Goal: Task Accomplishment & Management: Use online tool/utility

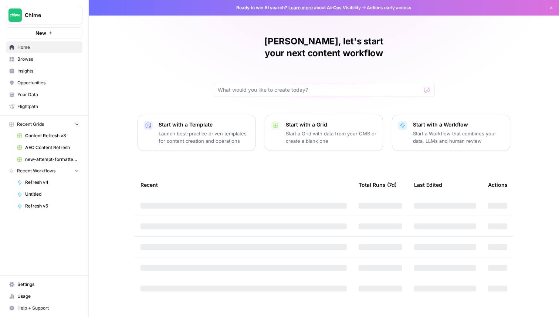
click at [49, 68] on span "Insights" at bounding box center [48, 71] width 62 height 7
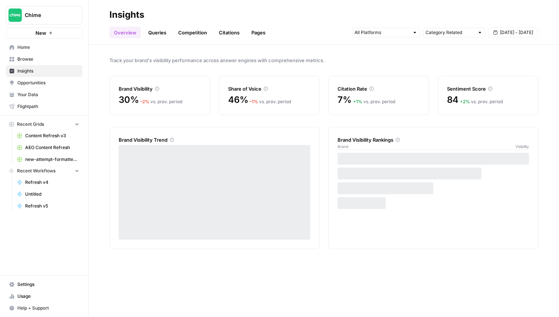
click at [161, 32] on link "Queries" at bounding box center [157, 33] width 27 height 12
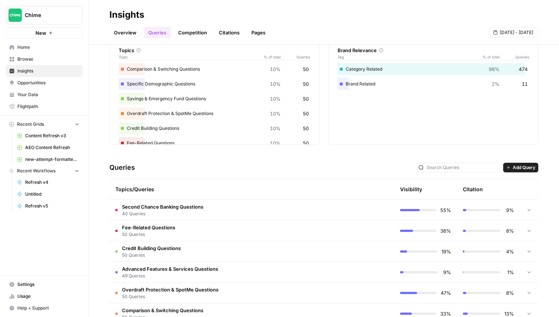
scroll to position [51, 0]
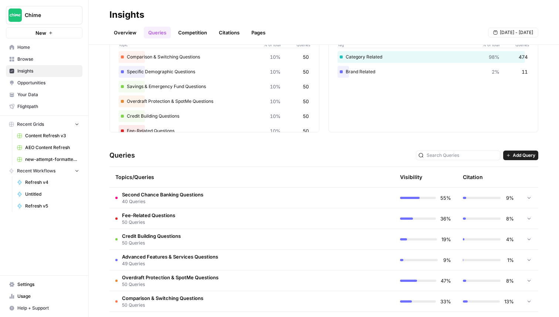
click at [206, 200] on td "Second Chance Banking Questions 40 Queries" at bounding box center [220, 197] width 222 height 20
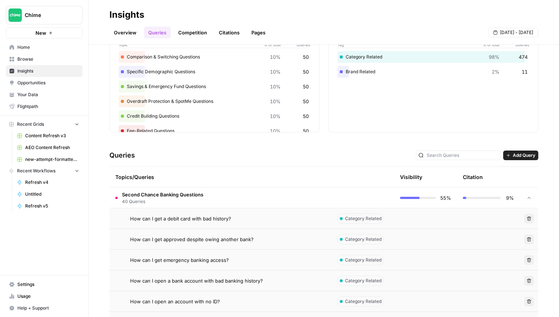
click at [212, 215] on span "How can I get a debit card with bad history?" at bounding box center [180, 218] width 101 height 7
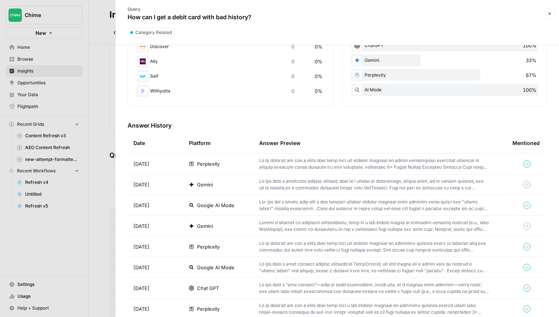
scroll to position [176, 0]
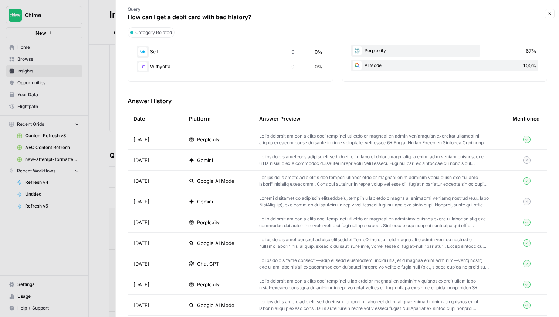
click at [178, 139] on td "[DATE]" at bounding box center [154, 139] width 55 height 20
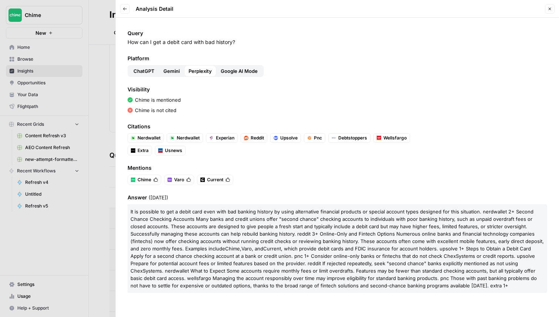
click at [144, 71] on span "ChatGPT" at bounding box center [143, 70] width 21 height 7
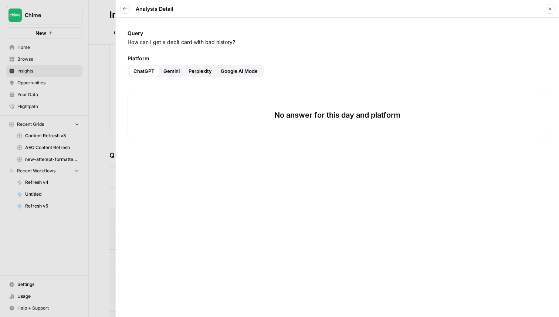
click at [163, 71] on span "Gemini" at bounding box center [171, 70] width 16 height 7
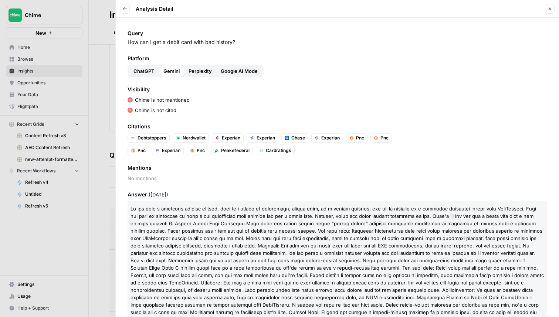
click at [146, 72] on span "ChatGPT" at bounding box center [143, 70] width 21 height 7
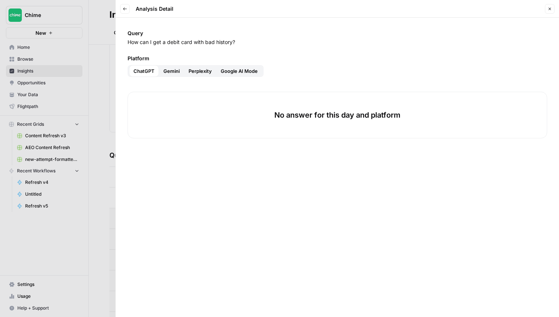
click at [180, 70] on button "Gemini" at bounding box center [171, 71] width 25 height 12
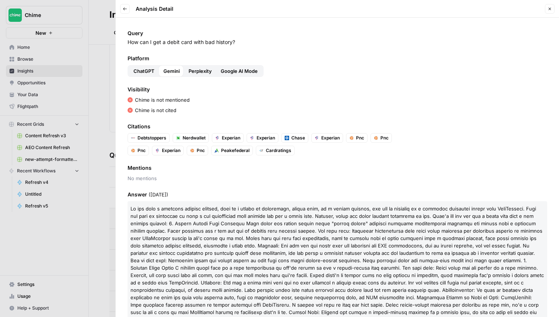
click at [199, 66] on button "Perplexity" at bounding box center [200, 71] width 32 height 12
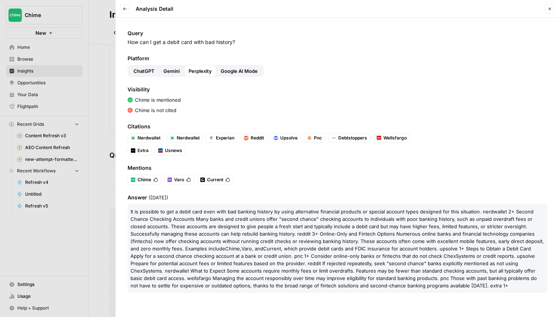
click at [235, 71] on span "Google AI Mode" at bounding box center [239, 70] width 37 height 7
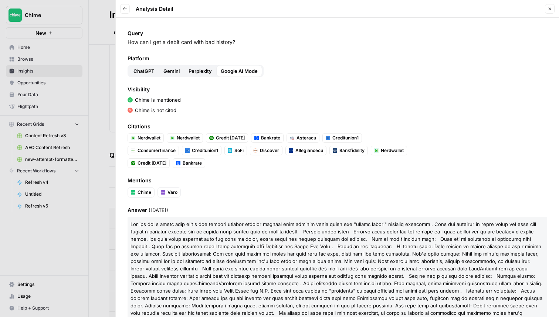
click at [212, 74] on button "Perplexity" at bounding box center [200, 71] width 32 height 12
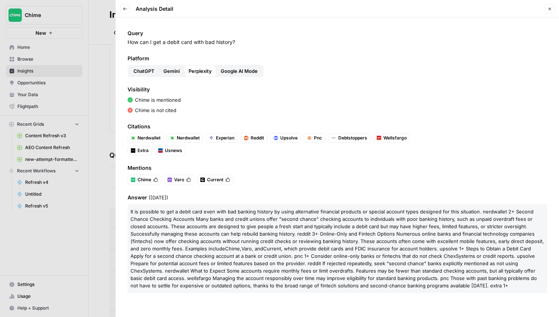
click at [168, 74] on span "Gemini" at bounding box center [171, 70] width 16 height 7
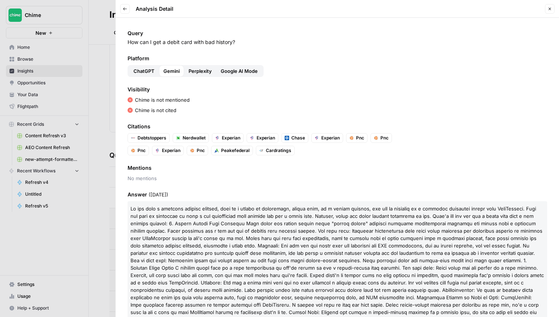
click at [206, 75] on button "Perplexity" at bounding box center [200, 71] width 32 height 12
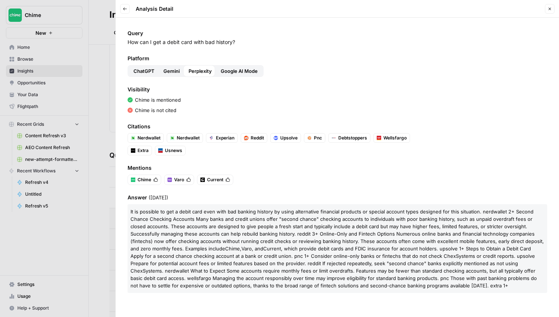
click at [182, 72] on button "Gemini" at bounding box center [171, 71] width 25 height 12
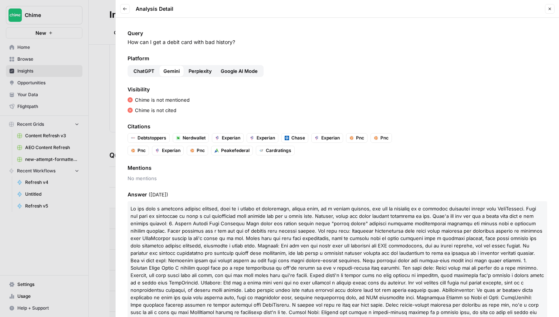
click at [206, 71] on span "Perplexity" at bounding box center [199, 70] width 23 height 7
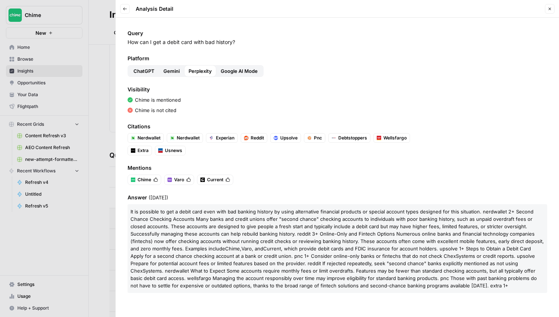
click at [179, 69] on span "Gemini" at bounding box center [171, 70] width 16 height 7
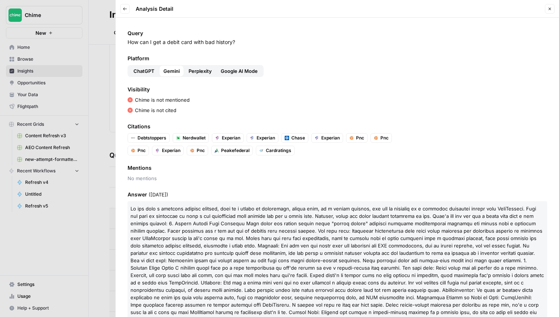
click at [131, 71] on button "ChatGPT" at bounding box center [144, 71] width 30 height 12
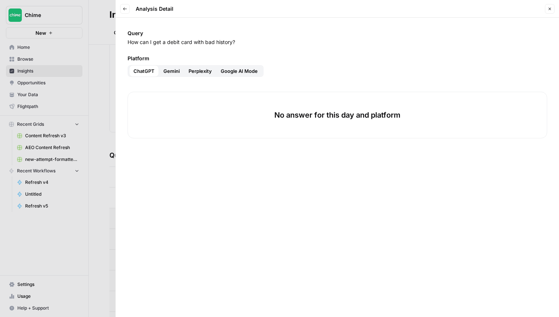
click at [547, 6] on button "Close" at bounding box center [549, 9] width 10 height 10
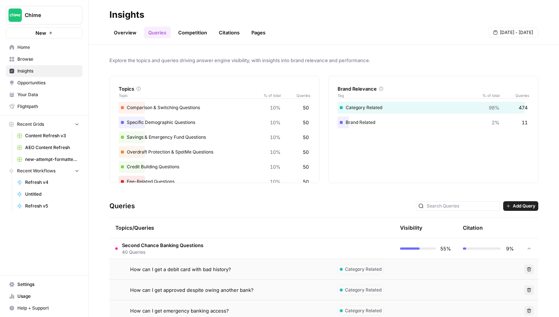
click at [229, 34] on link "Citations" at bounding box center [229, 33] width 30 height 12
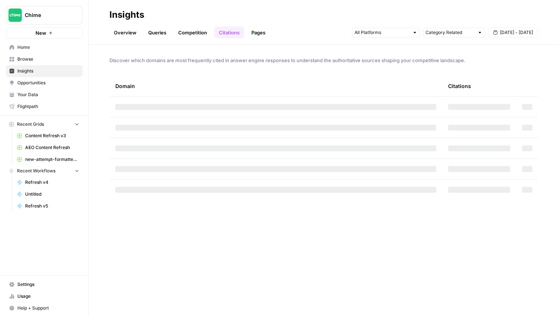
click at [258, 35] on link "Pages" at bounding box center [258, 33] width 23 height 12
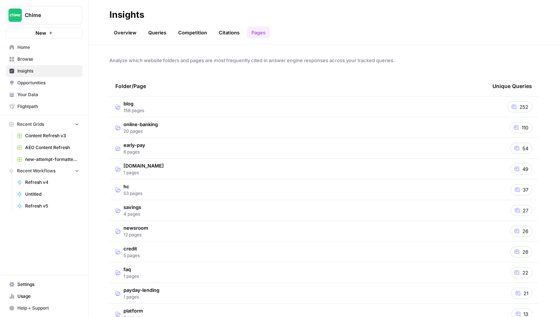
click at [35, 47] on span "Home" at bounding box center [48, 47] width 62 height 7
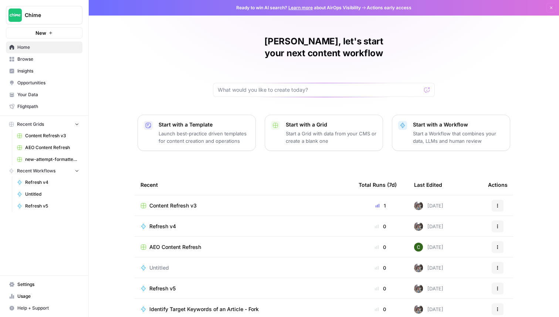
click at [65, 17] on span "Chime" at bounding box center [47, 14] width 45 height 7
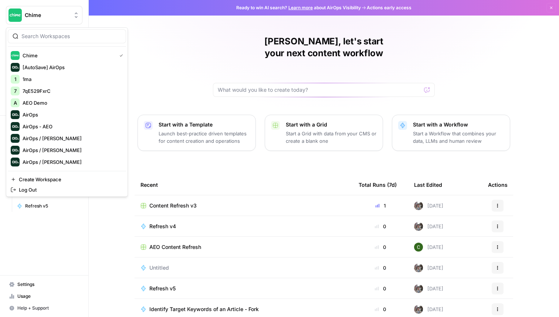
click at [45, 32] on div at bounding box center [67, 36] width 118 height 14
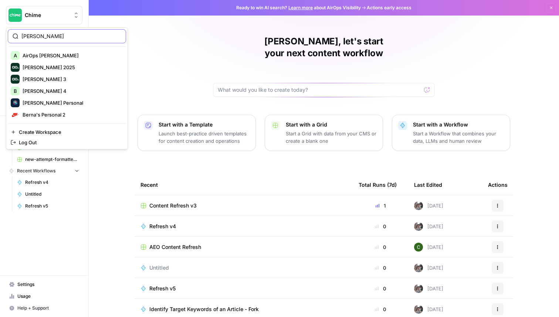
type input "[PERSON_NAME]"
click at [53, 103] on span "[PERSON_NAME] Personal" at bounding box center [72, 102] width 98 height 7
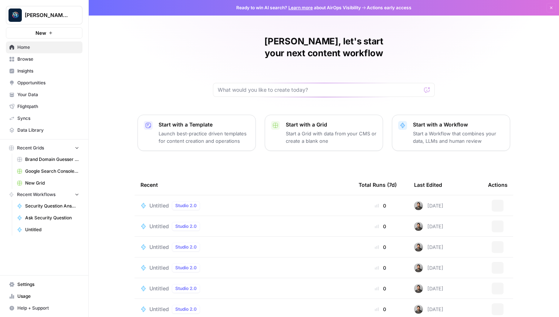
click at [63, 34] on button "New" at bounding box center [44, 32] width 76 height 11
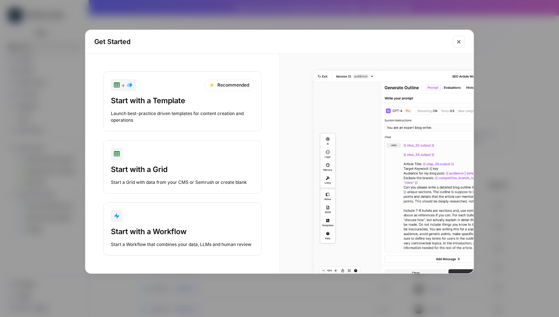
click at [170, 209] on button "Start with a Workflow Start a Workflow that combines your data, LLMs and human …" at bounding box center [182, 228] width 158 height 53
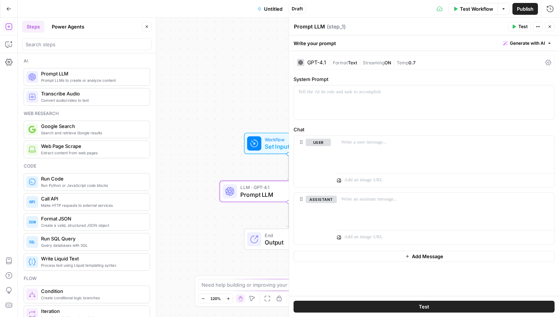
click at [550, 23] on button "Close" at bounding box center [549, 27] width 10 height 10
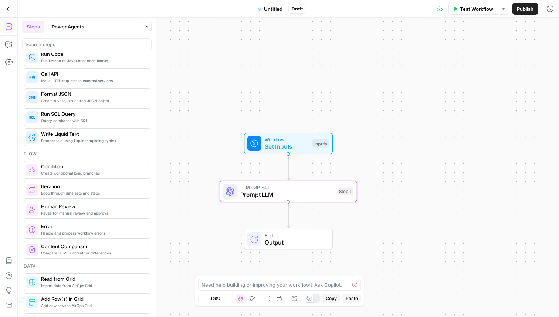
scroll to position [125, 0]
